Goal: Task Accomplishment & Management: Use online tool/utility

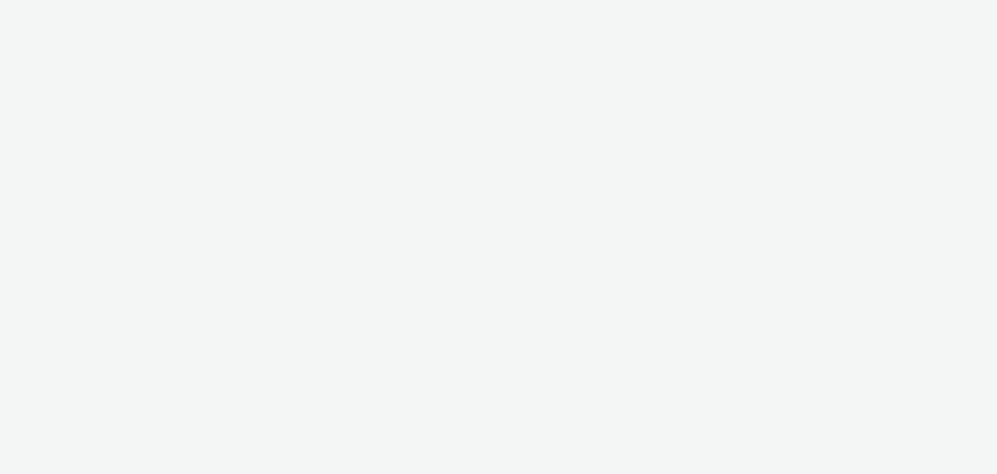
select select "dd3fb4f6-b550-43f6-8f67-b78d09d23a96"
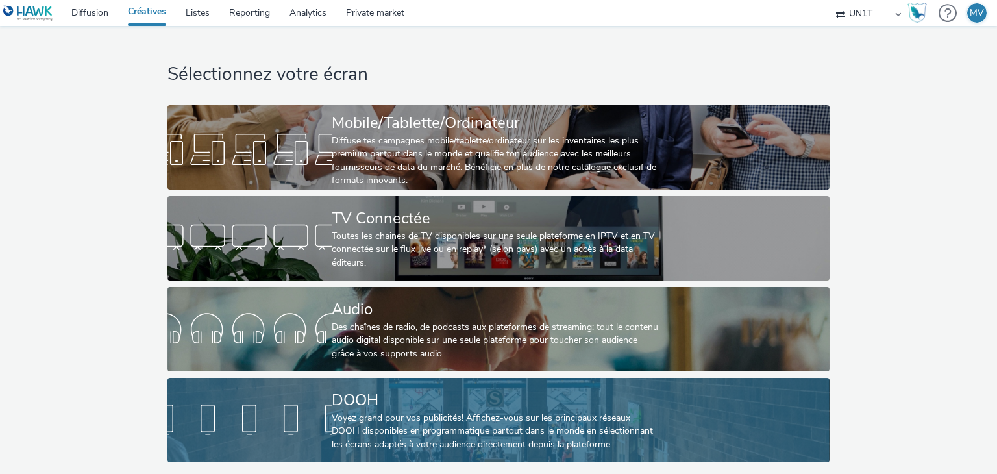
click at [489, 417] on div "Voyez grand pour vos publicités! Affichez-vous sur les principaux réseaux DOOH …" at bounding box center [496, 431] width 328 height 40
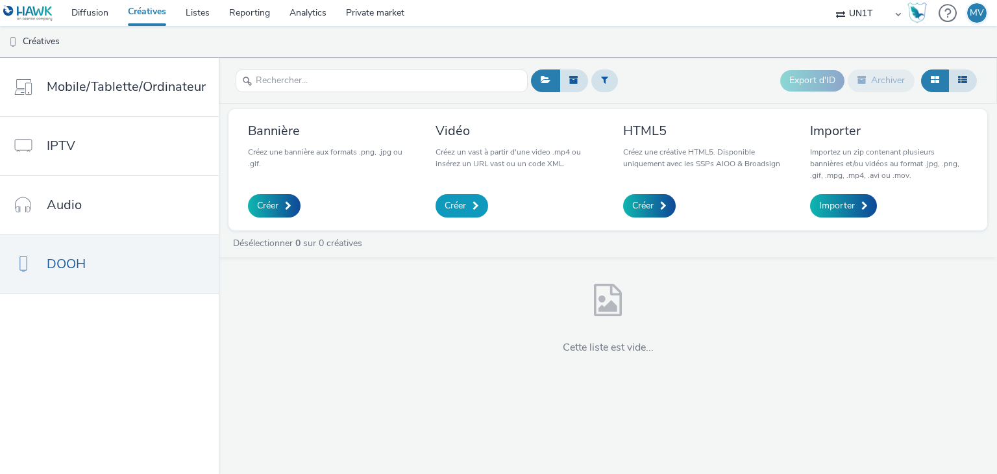
click at [461, 207] on span "Créer" at bounding box center [454, 205] width 21 height 13
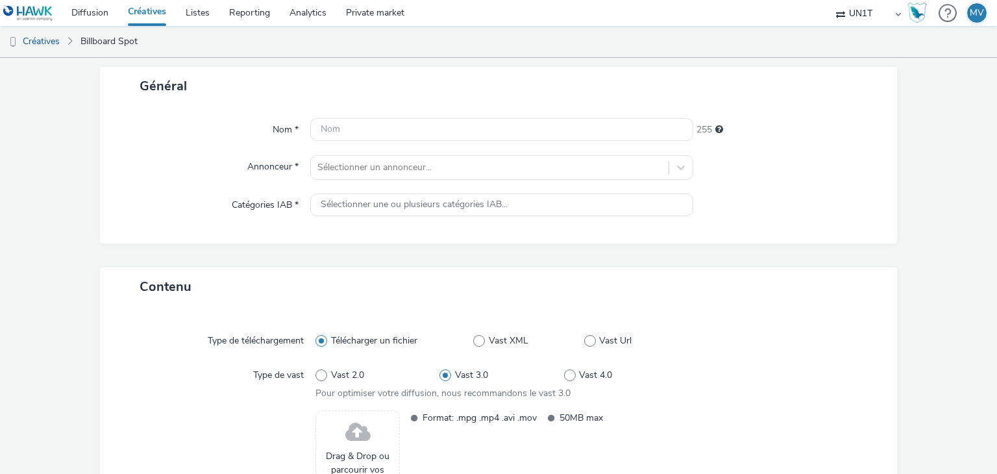
scroll to position [185, 0]
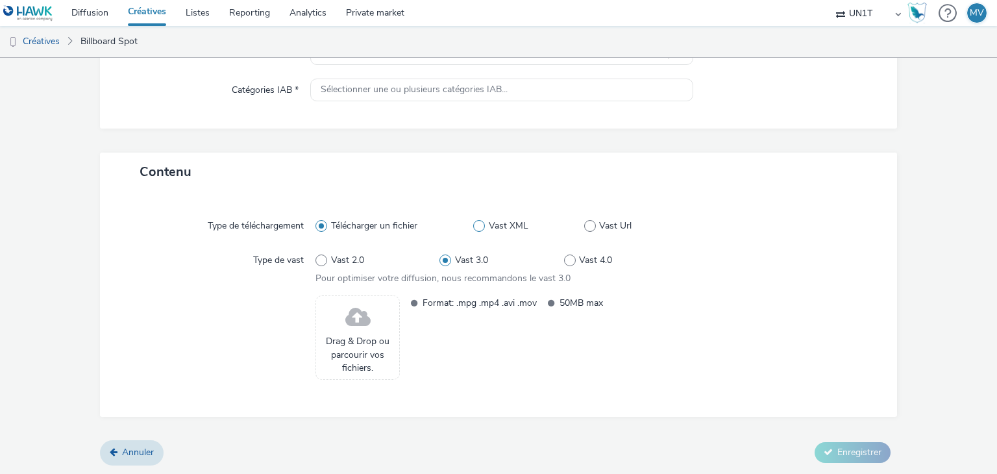
click at [489, 224] on span "Vast XML" at bounding box center [509, 225] width 40 height 13
click at [481, 224] on input "Vast XML" at bounding box center [477, 226] width 8 height 8
radio input "false"
radio input "true"
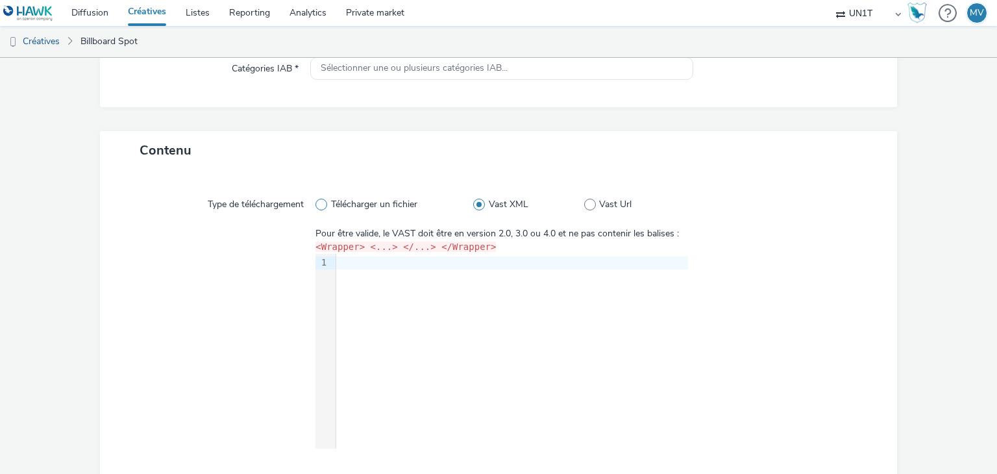
click at [348, 204] on span "Télécharger un fichier" at bounding box center [374, 204] width 86 height 13
click at [324, 204] on input "Télécharger un fichier" at bounding box center [319, 204] width 8 height 8
radio input "true"
radio input "false"
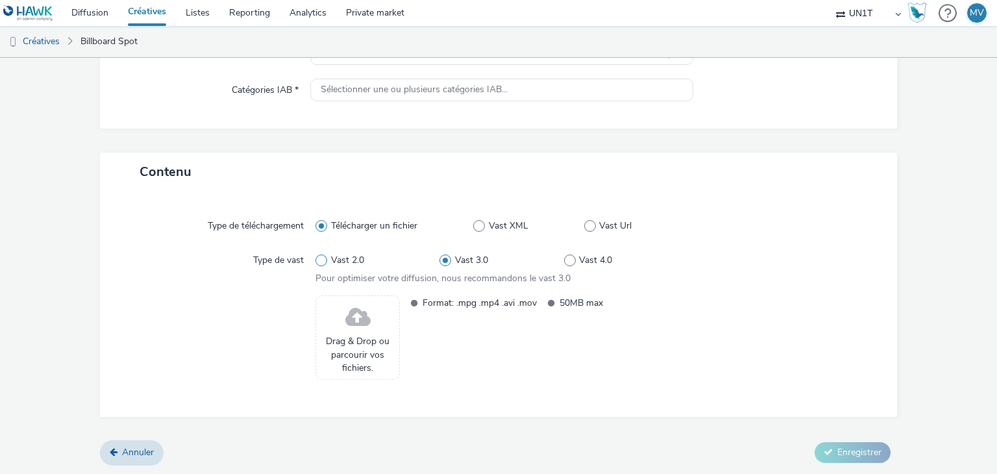
click at [347, 263] on span "Vast 2.0" at bounding box center [347, 260] width 33 height 13
click at [324, 263] on input "Vast 2.0" at bounding box center [319, 260] width 8 height 8
radio input "true"
radio input "false"
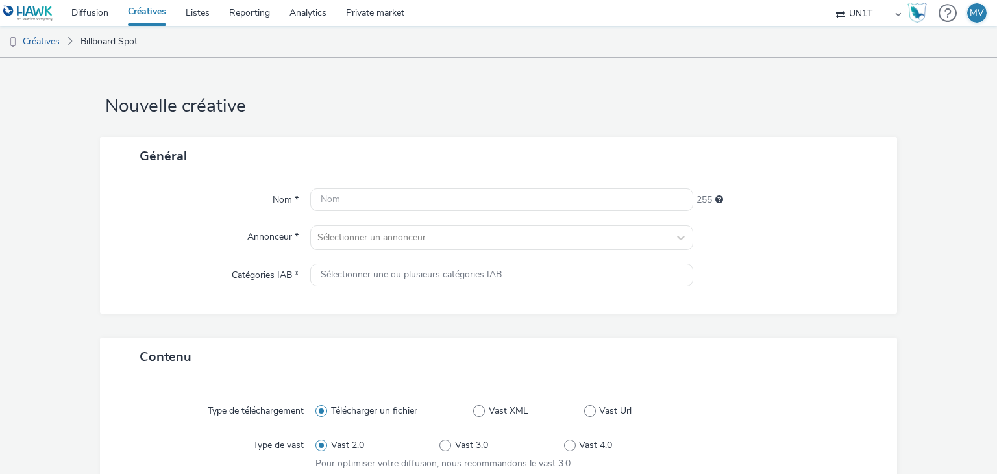
click at [140, 13] on link "Créatives" at bounding box center [147, 13] width 58 height 26
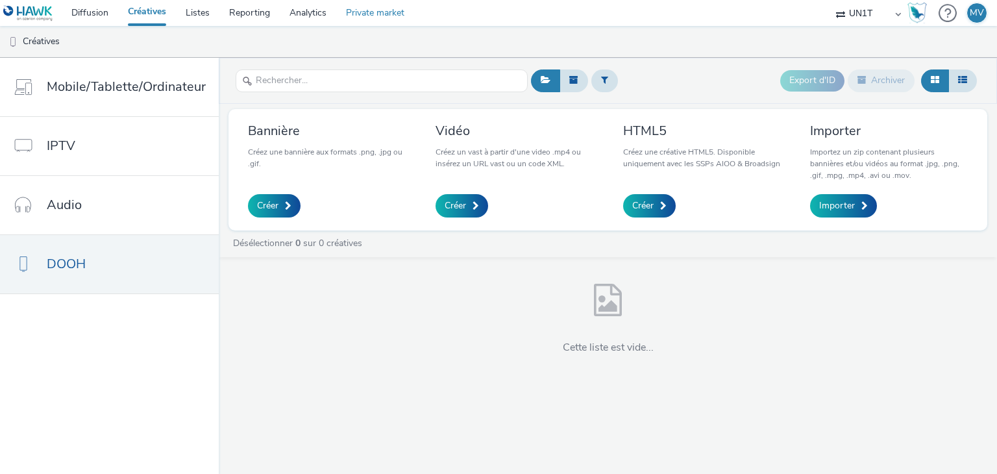
click at [366, 12] on link "Private market" at bounding box center [375, 13] width 78 height 26
